Goal: Task Accomplishment & Management: Manage account settings

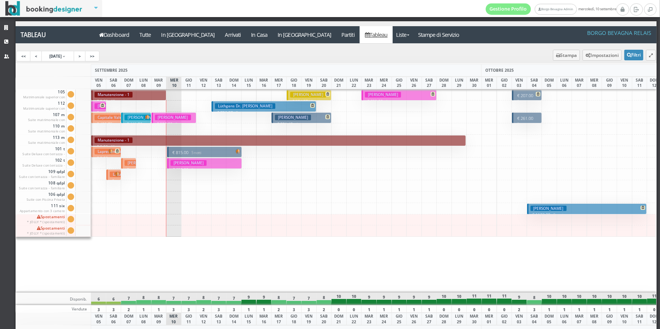
click at [141, 120] on h3 "[PERSON_NAME] [PERSON_NAME] [PERSON_NAME] | Escapes Secret" at bounding box center [190, 118] width 130 height 6
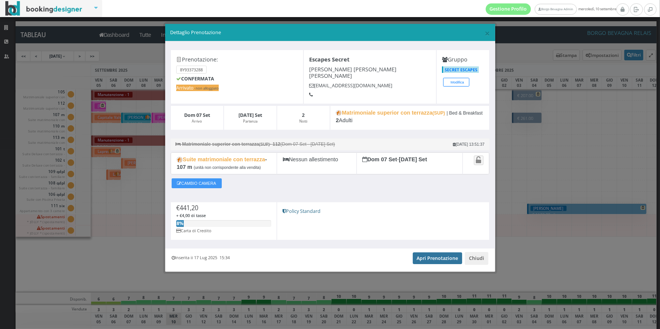
click at [436, 253] on link "Apri Prenotazione" at bounding box center [438, 258] width 50 height 11
click at [475, 257] on button "Chiudi" at bounding box center [477, 258] width 24 height 13
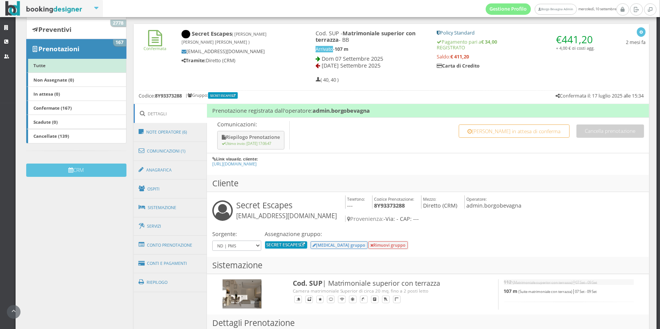
scroll to position [115, 0]
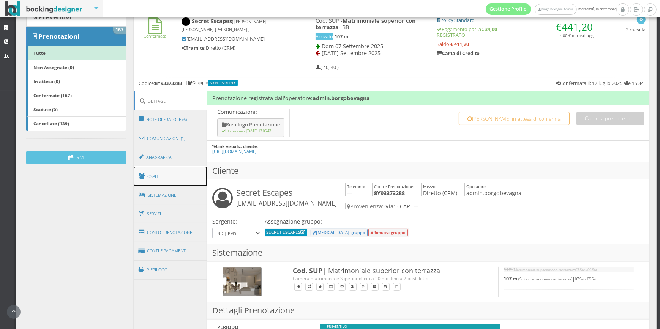
click at [197, 180] on link "Ospiti" at bounding box center [171, 177] width 74 height 20
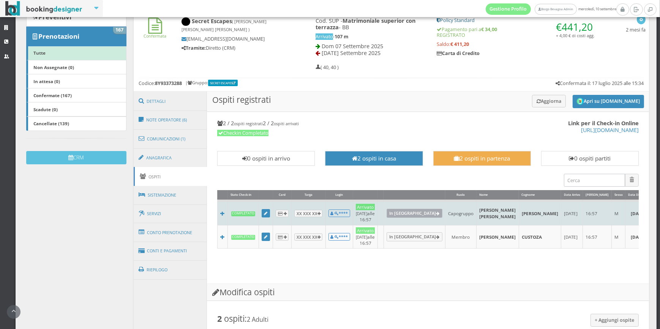
click at [407, 216] on link "In [GEOGRAPHIC_DATA]" at bounding box center [415, 213] width 56 height 9
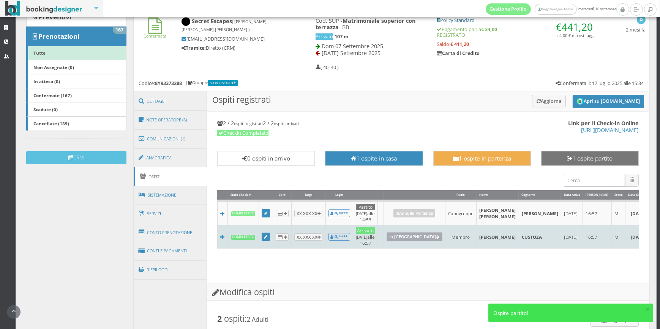
click at [407, 241] on link "In [GEOGRAPHIC_DATA]" at bounding box center [415, 236] width 56 height 9
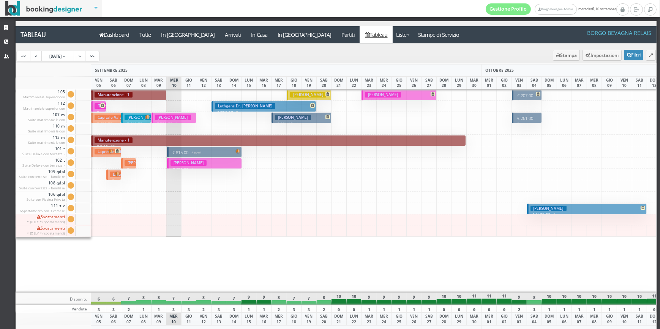
click at [182, 117] on h3 "[PERSON_NAME]" at bounding box center [173, 118] width 36 height 6
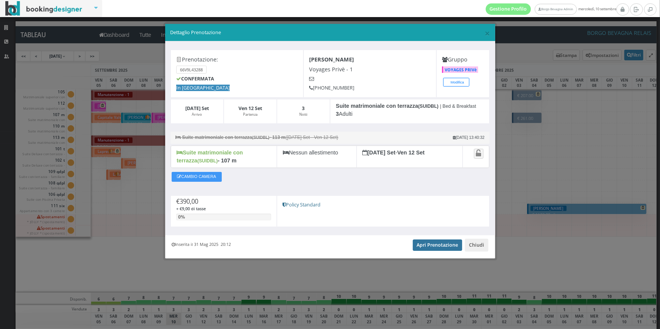
click at [427, 243] on link "Apri Prenotazione" at bounding box center [438, 245] width 50 height 11
click at [474, 241] on button "Chiudi" at bounding box center [477, 245] width 24 height 13
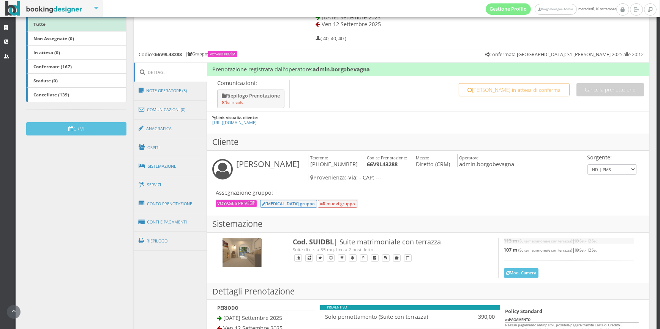
scroll to position [153, 0]
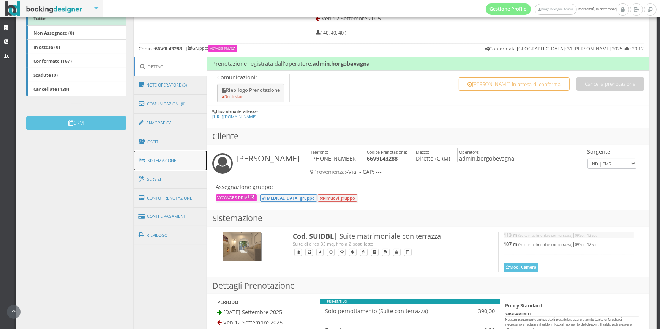
click at [183, 164] on link "Sistemazione" at bounding box center [171, 161] width 74 height 20
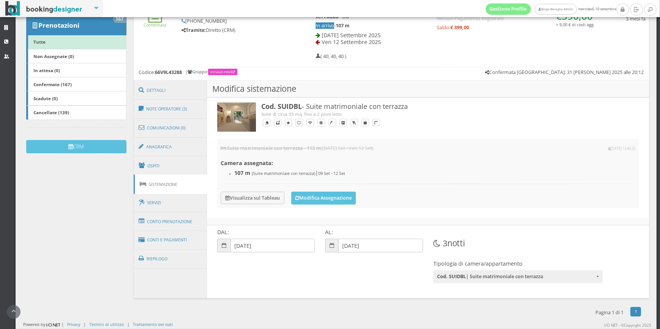
scroll to position [126, 0]
click at [266, 244] on input "09-09-2025" at bounding box center [272, 246] width 85 height 14
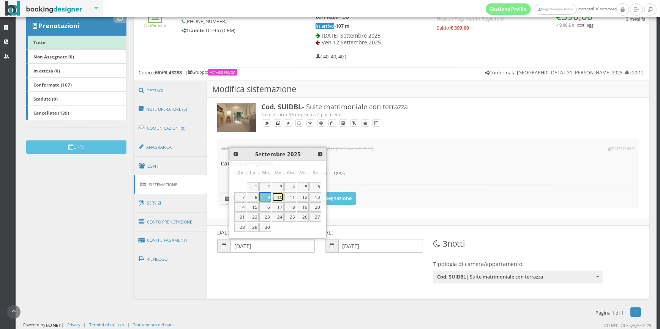
click at [278, 197] on link "10" at bounding box center [278, 197] width 12 height 9
type input "10-09-2025"
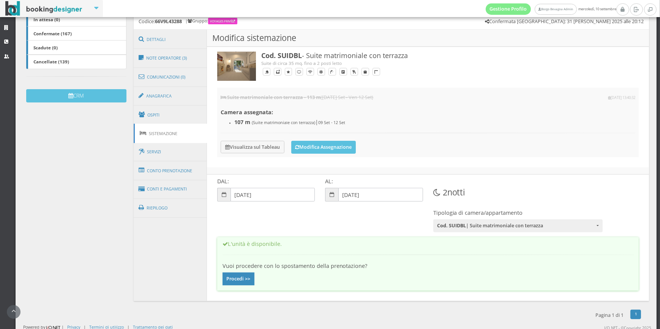
scroll to position [186, 0]
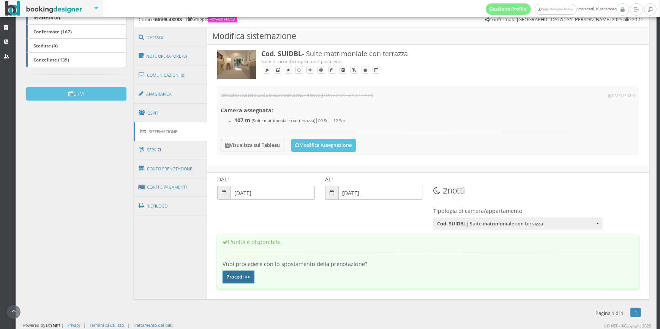
click at [243, 274] on button "Procedi >>" at bounding box center [239, 277] width 32 height 13
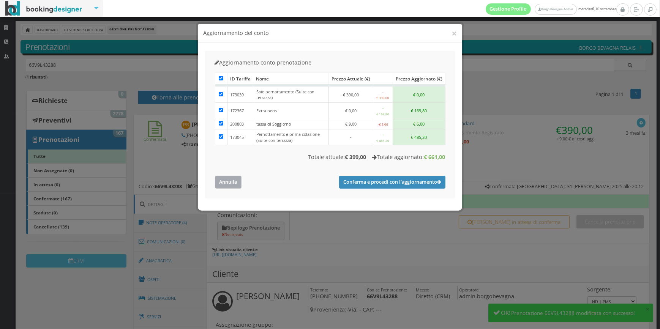
click at [228, 185] on button "Annulla" at bounding box center [228, 182] width 27 height 13
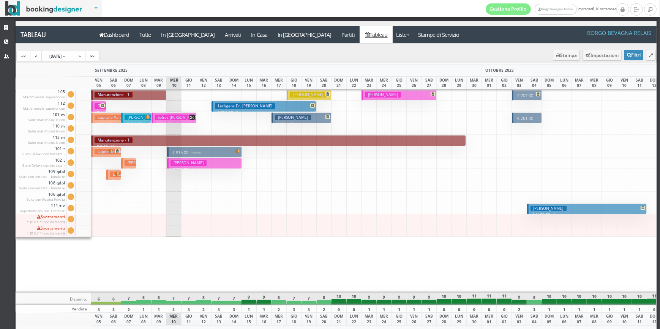
click at [193, 117] on icon at bounding box center [191, 117] width 5 height 5
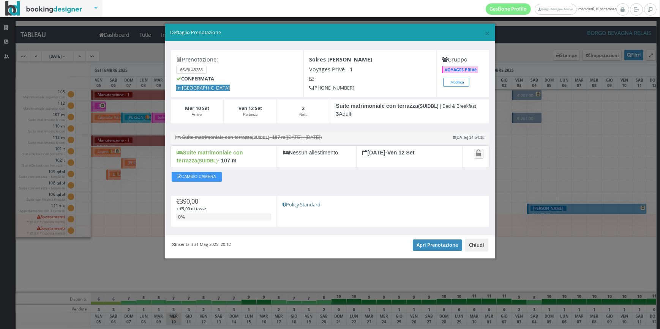
click at [476, 246] on button "Chiudi" at bounding box center [477, 245] width 24 height 13
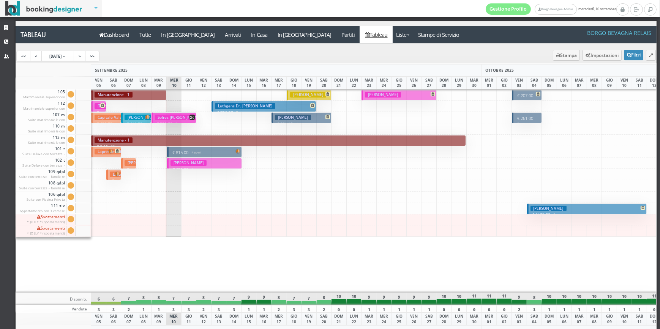
drag, startPoint x: 172, startPoint y: 117, endPoint x: 210, endPoint y: 122, distance: 38.7
click at [210, 122] on div "105 Matrimoniale superior con terrazza Cam. 105 sporca Segna come pulita Segna …" at bounding box center [336, 191] width 641 height 204
click at [193, 117] on icon at bounding box center [191, 117] width 5 height 5
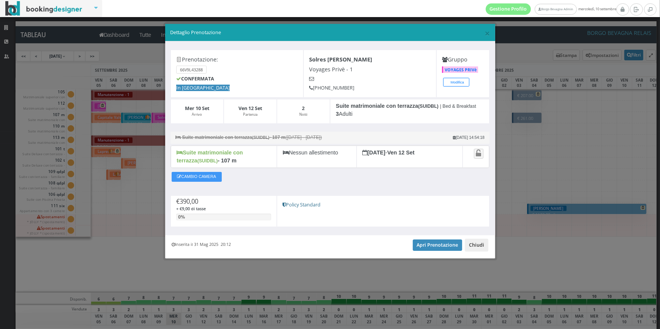
click at [468, 243] on button "Chiudi" at bounding box center [477, 245] width 24 height 13
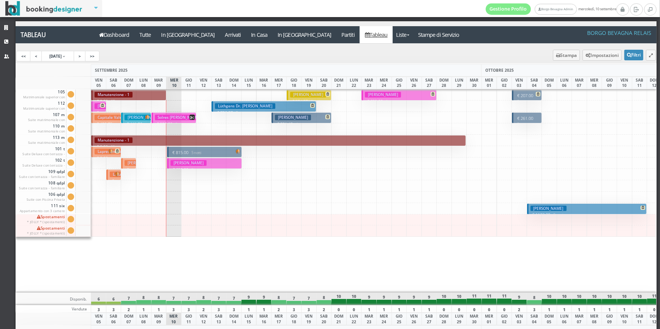
click at [197, 163] on h3 "Fellay Brigitte" at bounding box center [188, 163] width 36 height 6
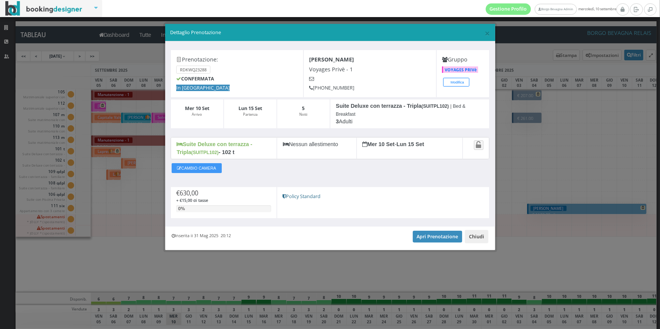
click at [477, 237] on button "Chiudi" at bounding box center [477, 236] width 24 height 13
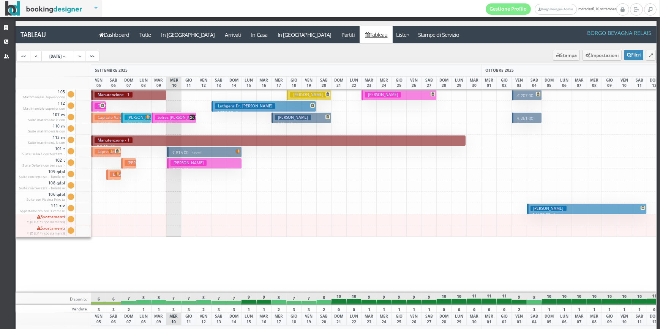
click at [201, 152] on small "5 notti" at bounding box center [194, 152] width 13 height 5
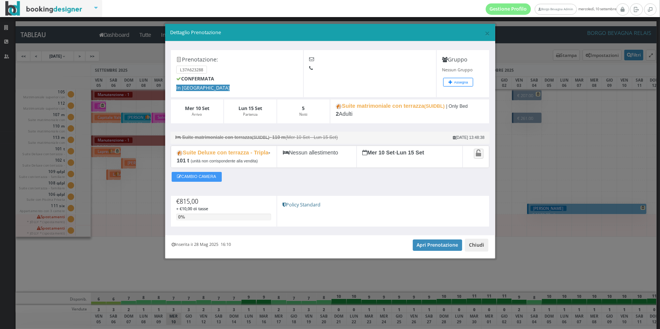
click at [479, 250] on button "Chiudi" at bounding box center [477, 245] width 24 height 13
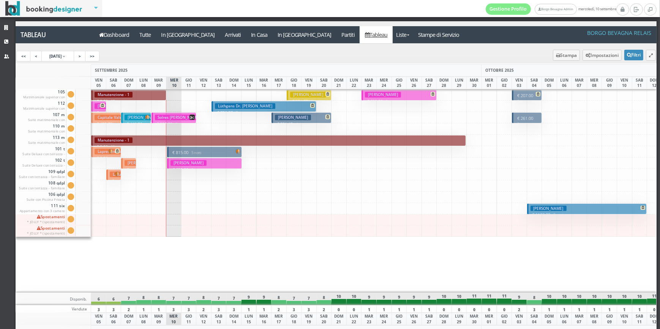
click at [341, 259] on div at bounding box center [339, 191] width 16 height 204
click at [197, 153] on small "5 notti" at bounding box center [194, 152] width 13 height 5
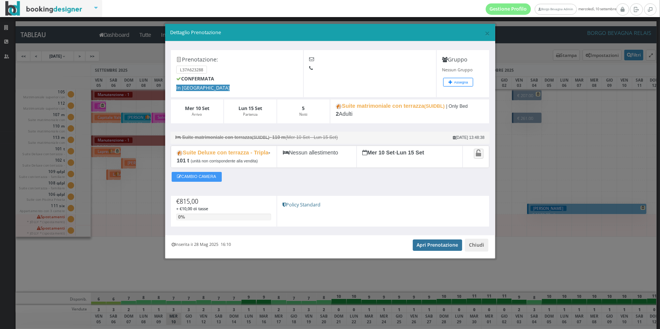
click at [433, 241] on link "Apri Prenotazione" at bounding box center [438, 245] width 50 height 11
click at [477, 242] on button "Chiudi" at bounding box center [477, 245] width 24 height 13
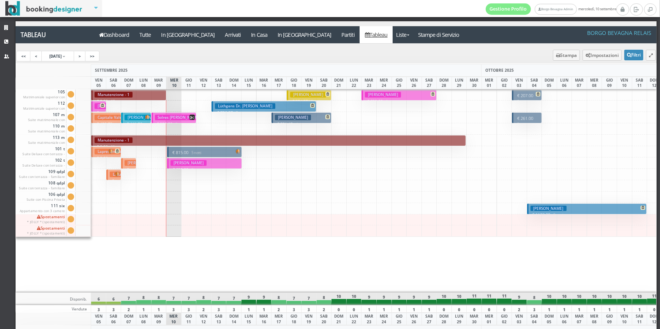
click at [185, 150] on p "€ 815.00 5 notti" at bounding box center [204, 153] width 69 height 6
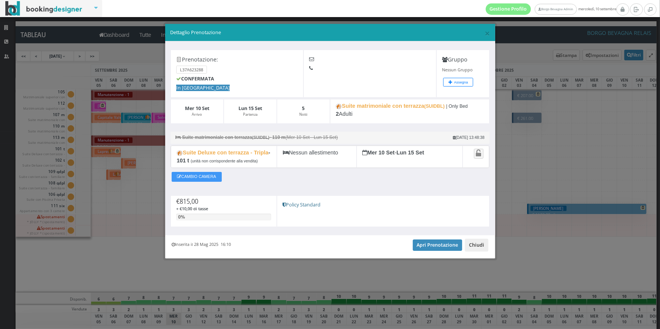
click at [476, 245] on button "Chiudi" at bounding box center [477, 245] width 24 height 13
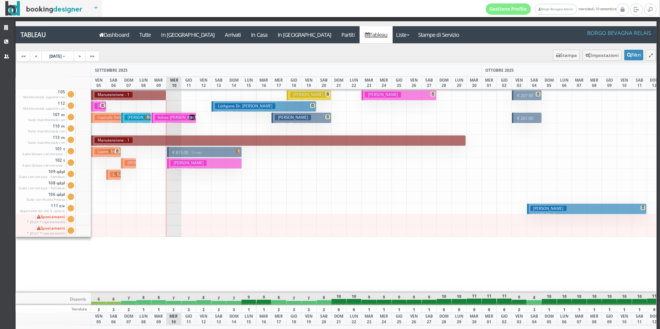
click at [226, 164] on button "Fellay Brigitte € 630.00 5 notti 3 Adulti" at bounding box center [204, 163] width 75 height 11
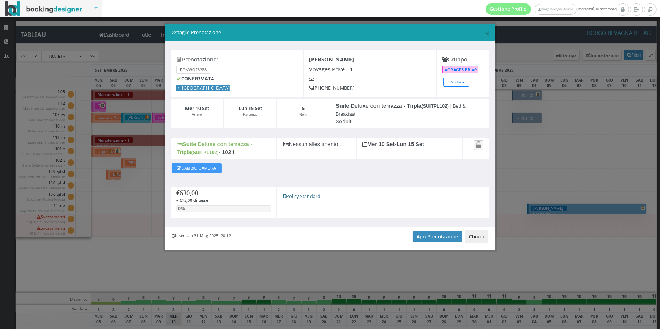
click at [472, 237] on button "Chiudi" at bounding box center [477, 236] width 24 height 13
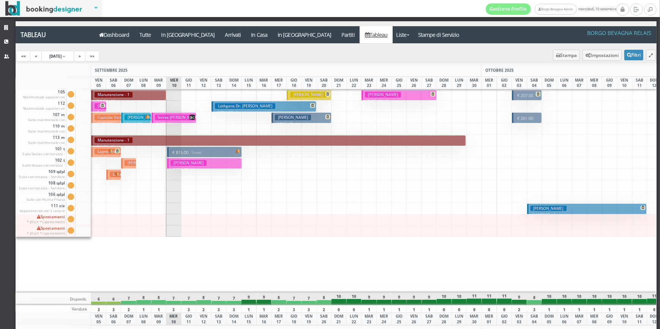
click at [173, 115] on h3 "Solres Pascale" at bounding box center [179, 118] width 48 height 6
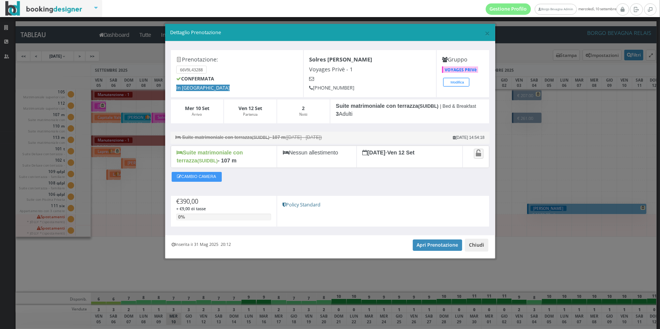
click at [478, 247] on button "Chiudi" at bounding box center [477, 245] width 24 height 13
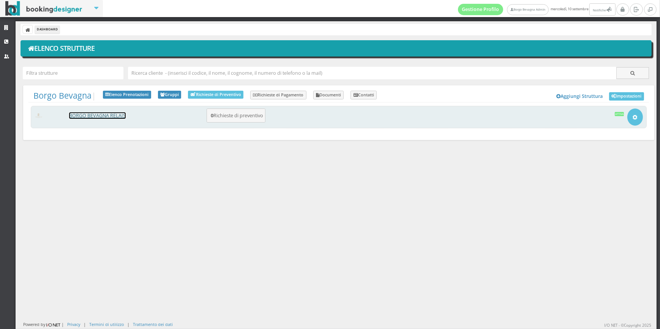
click at [111, 118] on link "BORGO BEVAGNA RELAIS" at bounding box center [97, 115] width 57 height 6
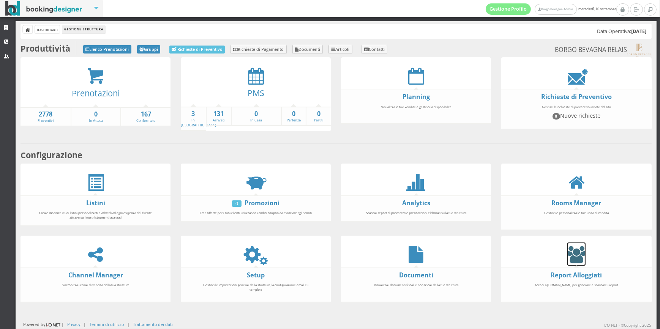
click at [574, 252] on icon at bounding box center [576, 254] width 18 height 17
